Goal: Task Accomplishment & Management: Manage account settings

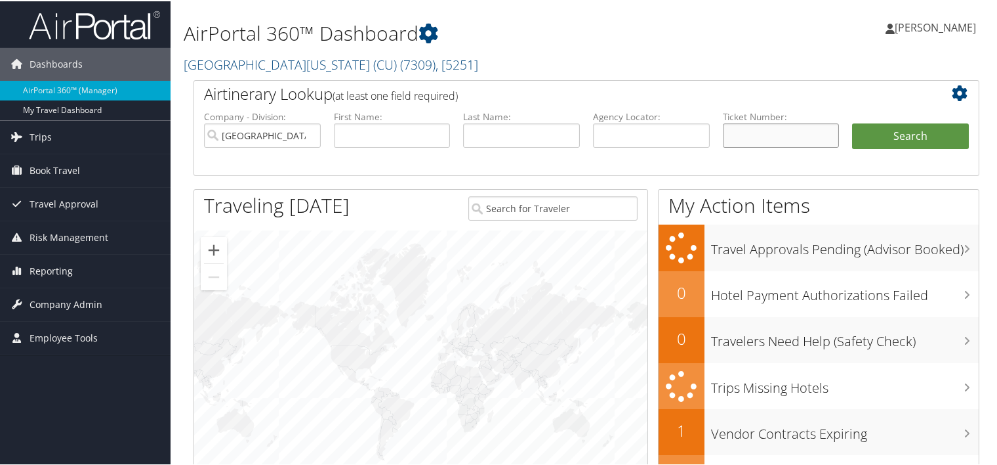
click at [745, 136] on input "text" at bounding box center [781, 134] width 117 height 24
paste input "0167229358016"
type input "0167229358016"
click at [852, 122] on button "Search" at bounding box center [910, 135] width 117 height 26
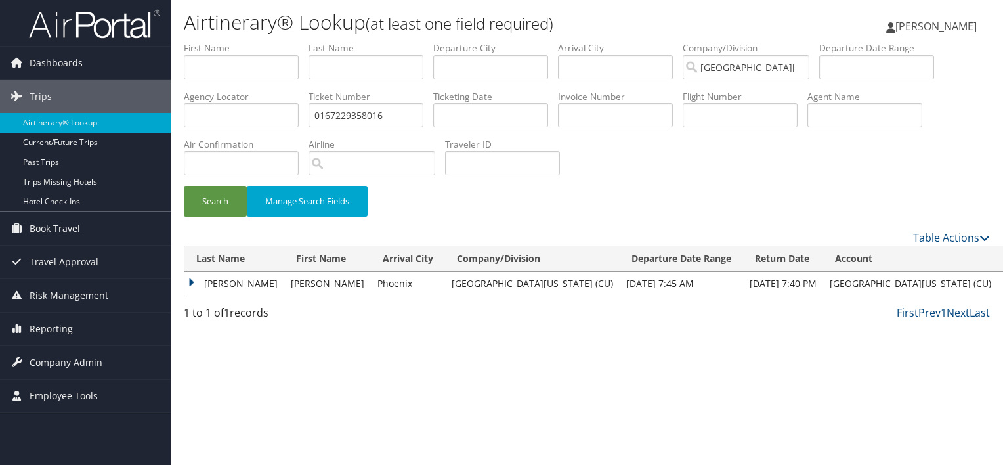
click at [190, 284] on td "[PERSON_NAME]" at bounding box center [234, 284] width 100 height 24
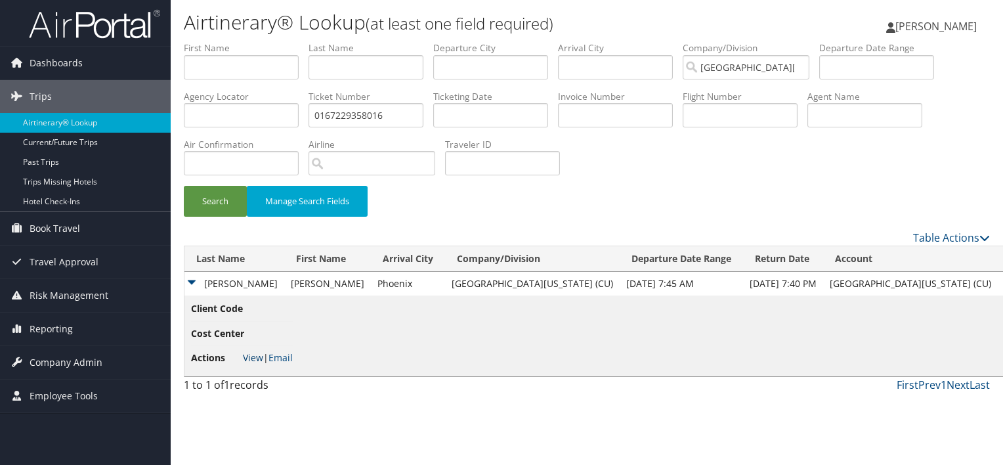
click at [249, 362] on link "View" at bounding box center [253, 357] width 20 height 12
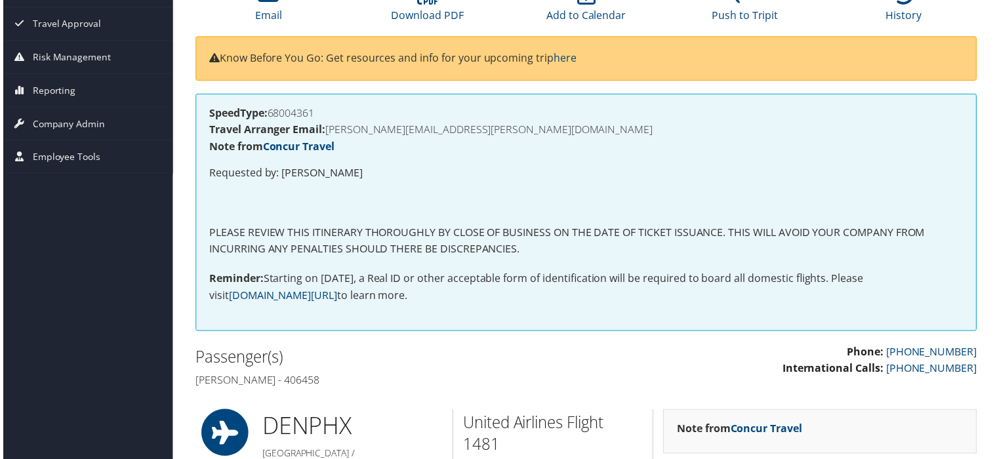
scroll to position [157, 0]
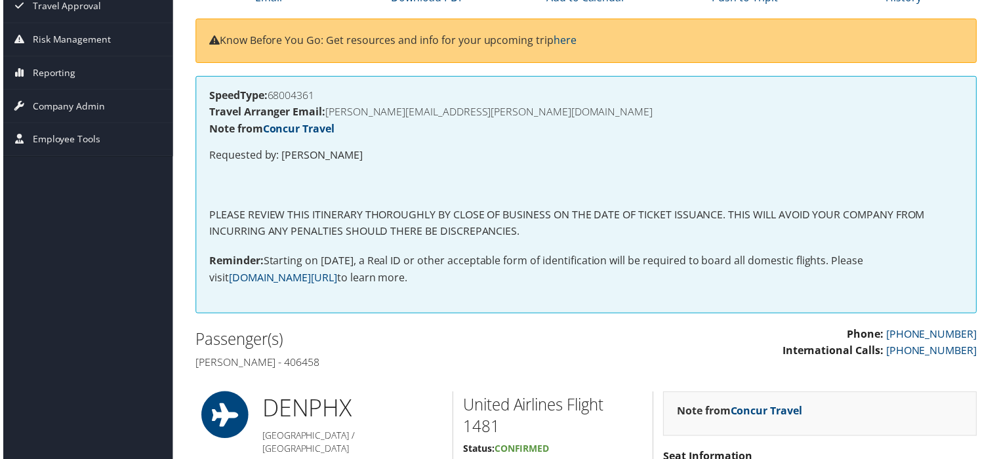
click at [303, 365] on h4 "Tyler p Dejong - 406458" at bounding box center [385, 365] width 383 height 14
copy h4 "406458"
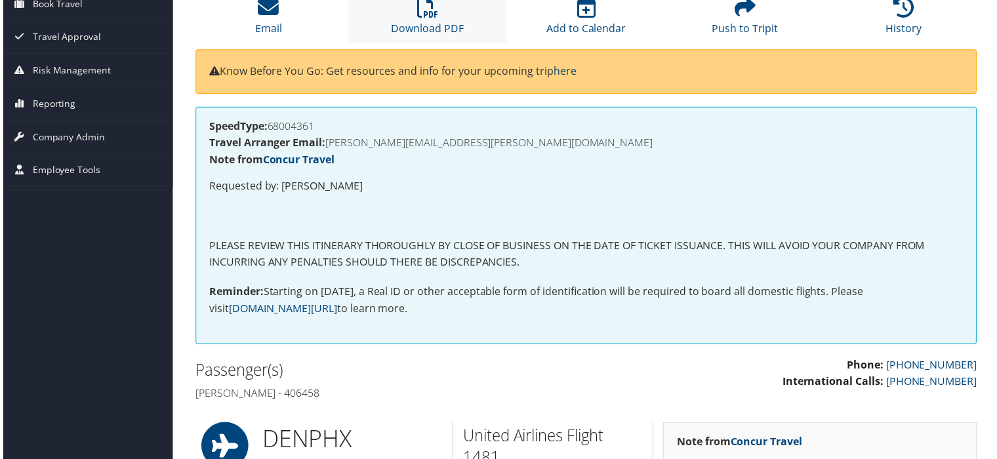
scroll to position [126, 0]
click at [370, 143] on h4 "Travel Arranger Email: TYLER.DEJONG@CUANSCHUTZ.EDU" at bounding box center [586, 143] width 759 height 10
copy h4 "DEJONG"
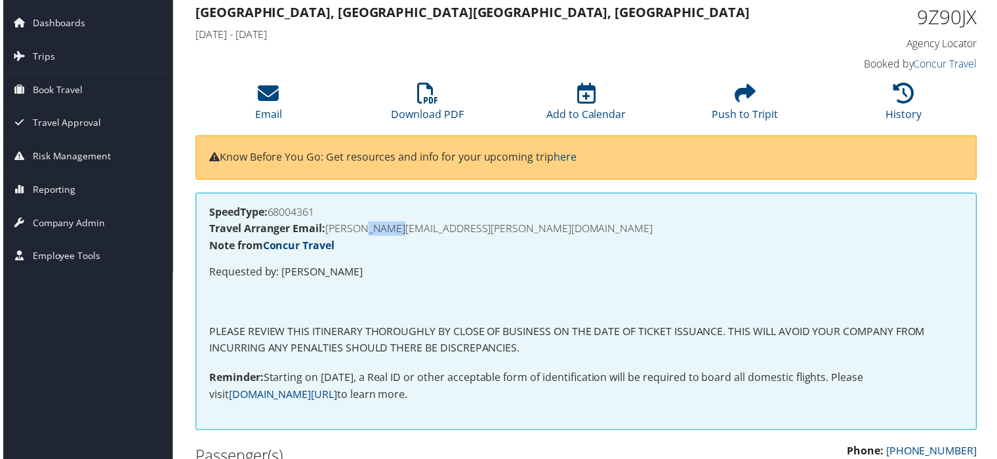
scroll to position [0, 0]
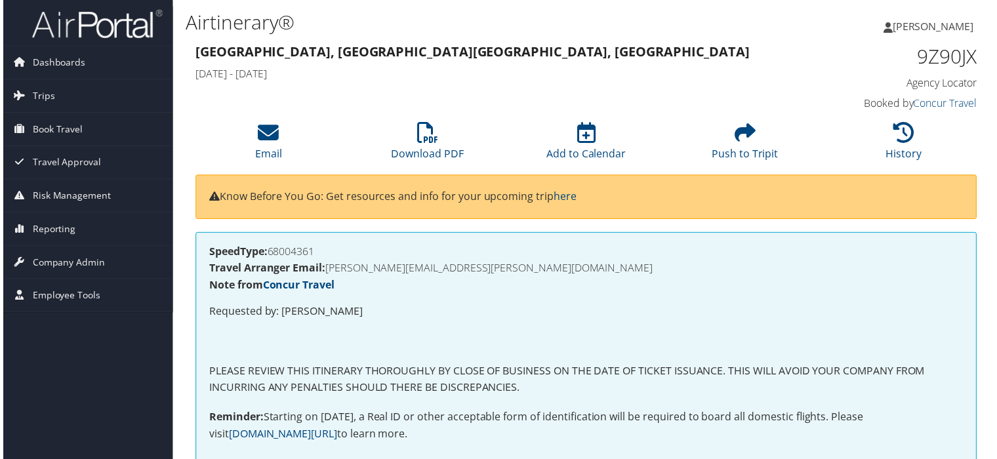
click at [954, 58] on h1 "9Z90JX" at bounding box center [889, 57] width 182 height 28
copy h1 "9Z90JX"
click at [736, 136] on icon at bounding box center [746, 133] width 21 height 21
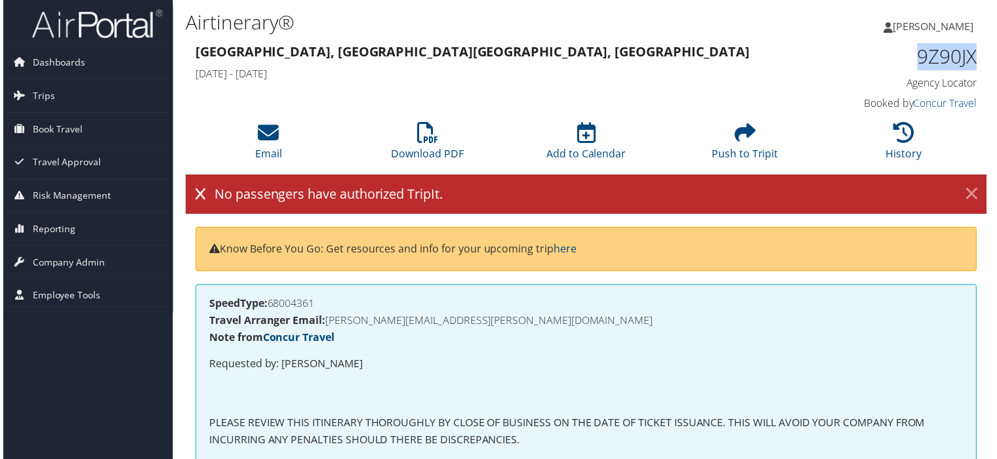
click at [976, 194] on link "×" at bounding box center [974, 195] width 23 height 26
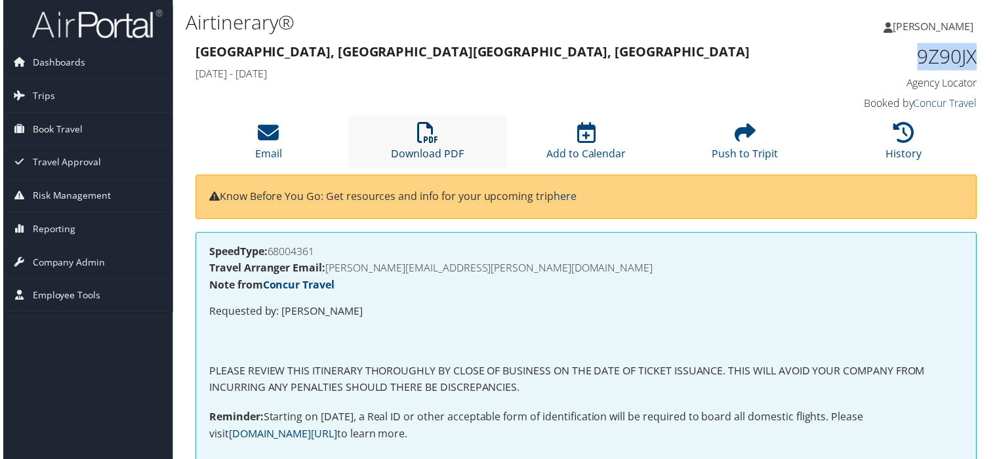
click at [420, 160] on link "Download PDF" at bounding box center [426, 145] width 73 height 31
